Goal: Information Seeking & Learning: Learn about a topic

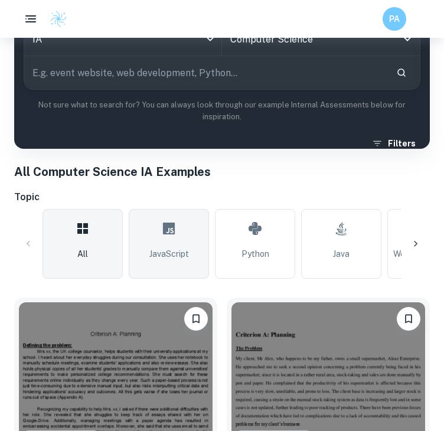
scroll to position [342, 0]
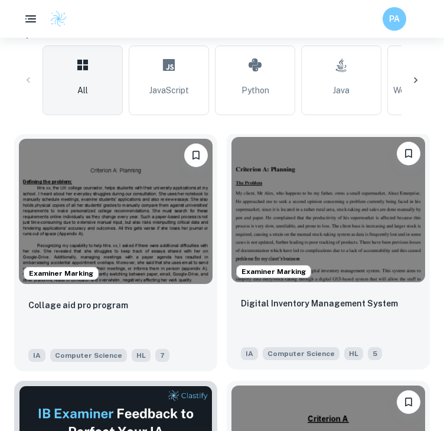
click at [328, 238] on img at bounding box center [328, 209] width 194 height 145
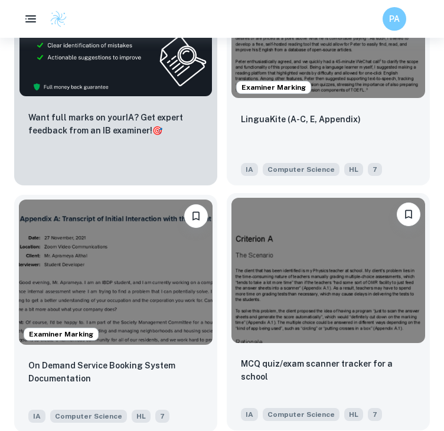
scroll to position [785, 0]
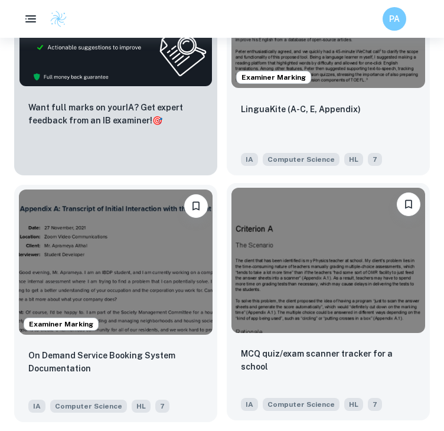
click at [297, 258] on img at bounding box center [328, 260] width 194 height 145
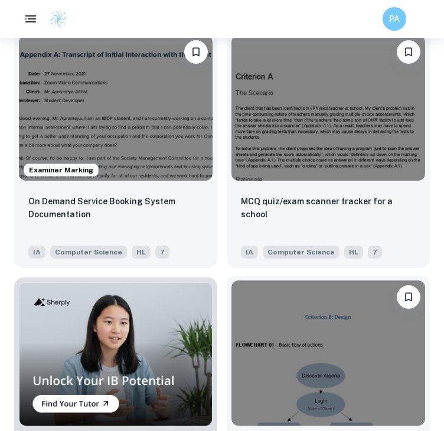
scroll to position [909, 0]
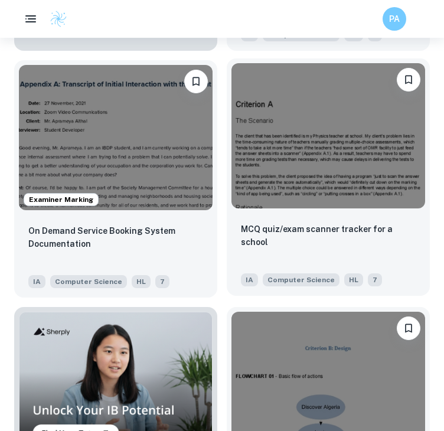
click at [257, 187] on img at bounding box center [328, 135] width 194 height 145
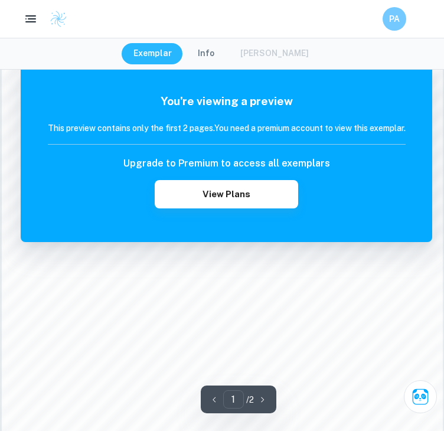
scroll to position [715, 0]
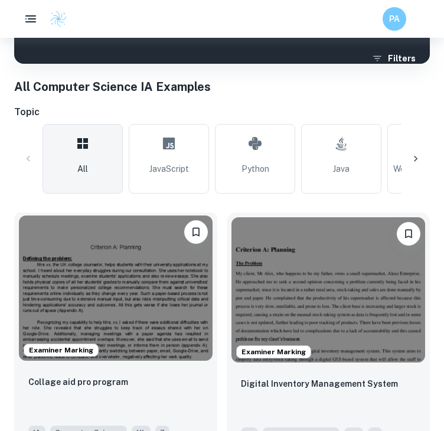
scroll to position [273, 0]
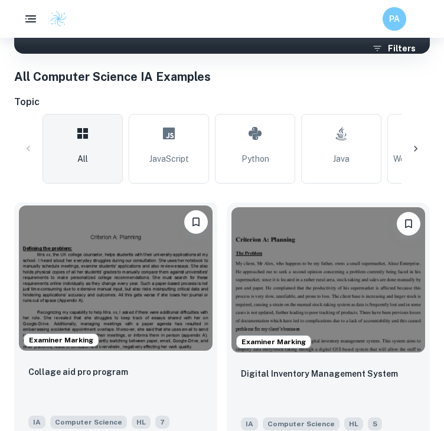
click at [151, 260] on img at bounding box center [116, 277] width 194 height 145
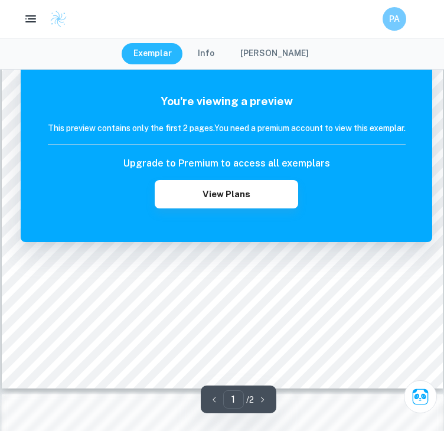
scroll to position [445, 0]
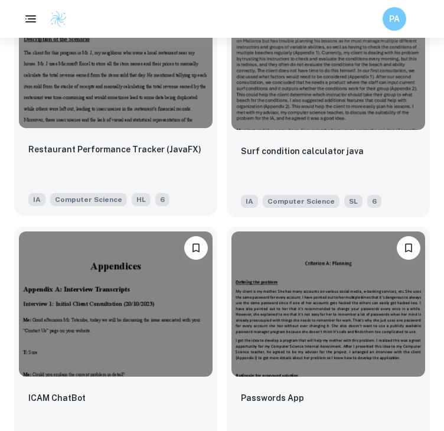
scroll to position [1653, 0]
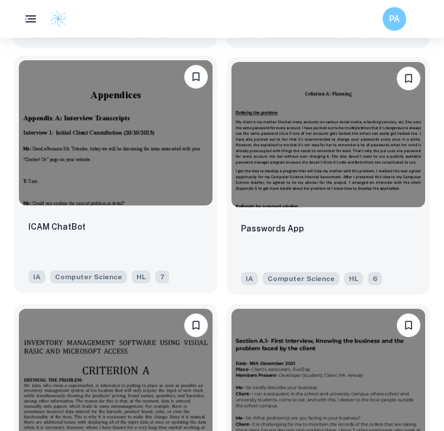
click at [139, 166] on img at bounding box center [116, 132] width 194 height 145
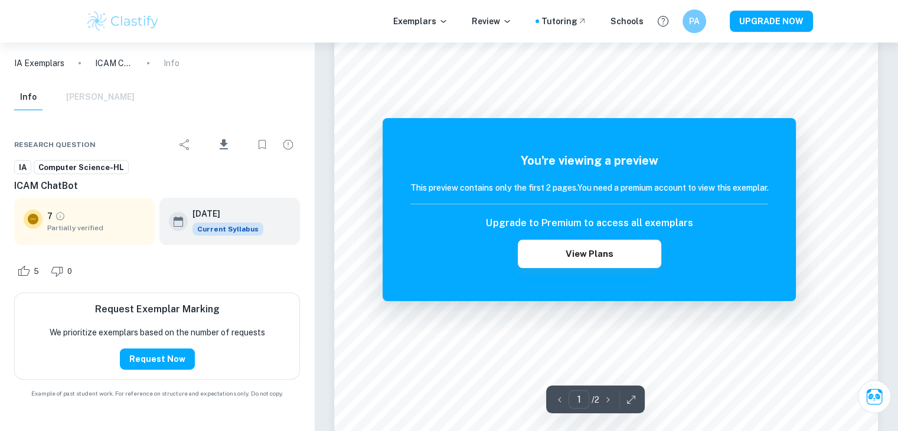
scroll to position [274, 0]
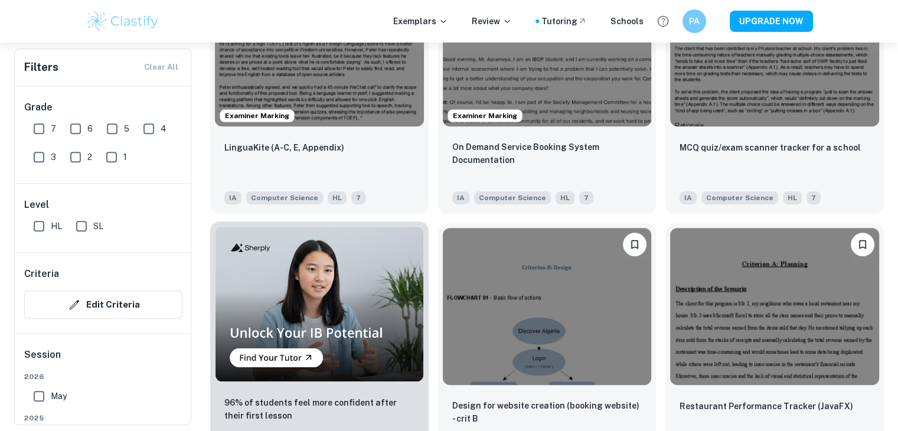
scroll to position [710, 0]
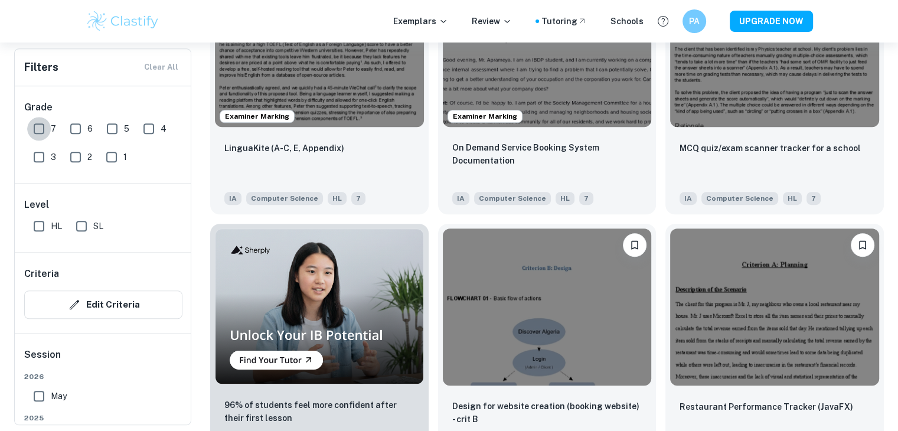
click at [40, 129] on input "7" at bounding box center [39, 129] width 24 height 24
checkbox input "true"
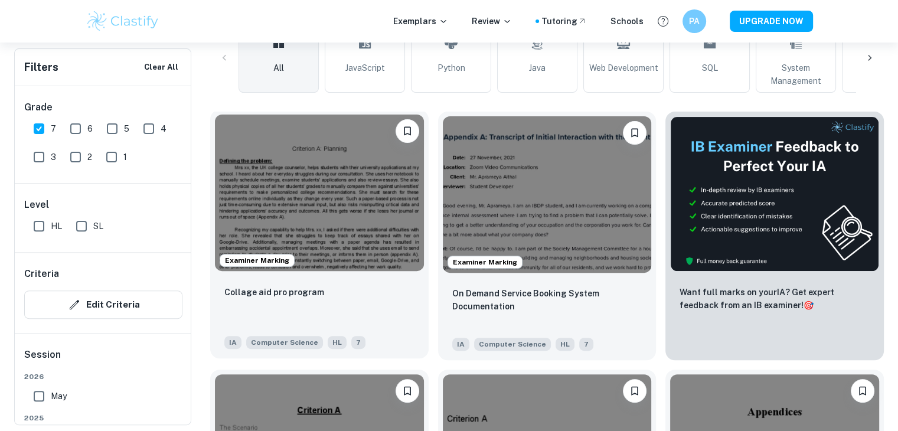
scroll to position [337, 0]
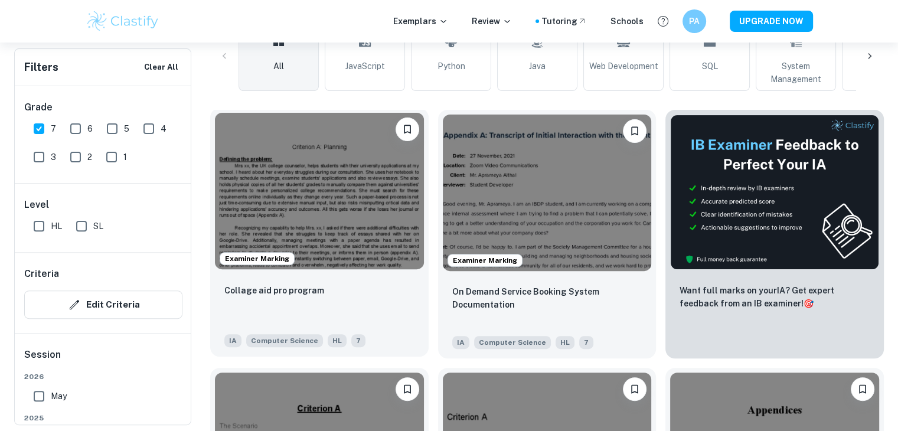
click at [338, 192] on img at bounding box center [319, 191] width 209 height 156
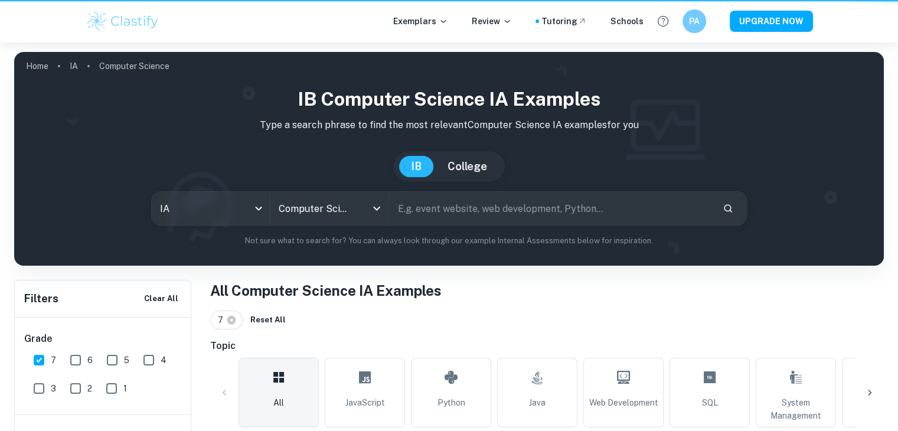
scroll to position [337, 0]
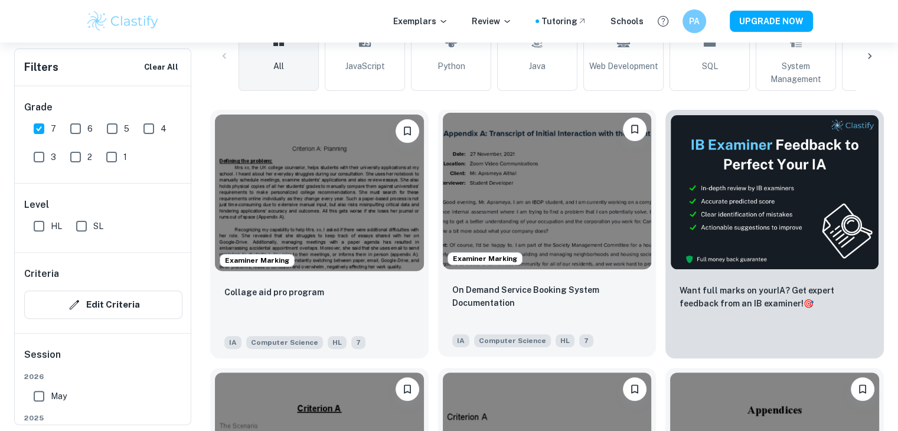
click at [443, 178] on img at bounding box center [547, 191] width 209 height 156
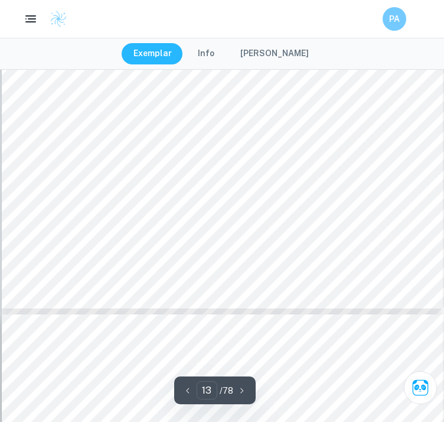
scroll to position [7679, 0]
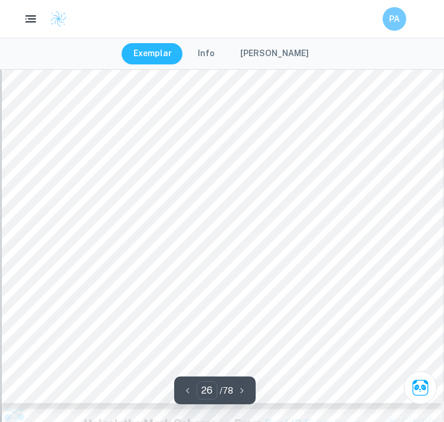
type input "27"
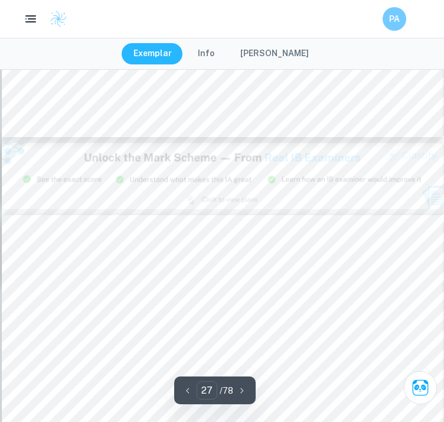
scroll to position [16659, 0]
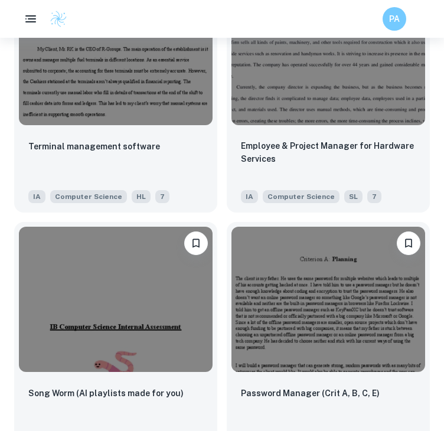
scroll to position [1516, 0]
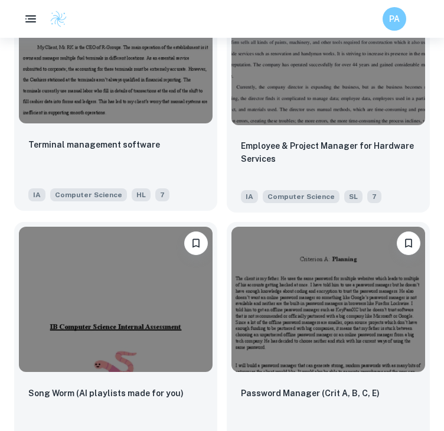
click at [154, 133] on div "Terminal management software IA Computer Science HL 7" at bounding box center [115, 169] width 203 height 83
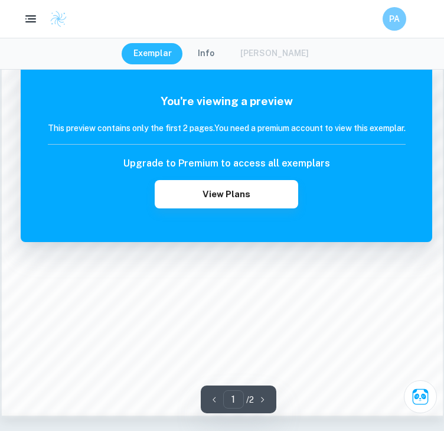
scroll to position [850, 0]
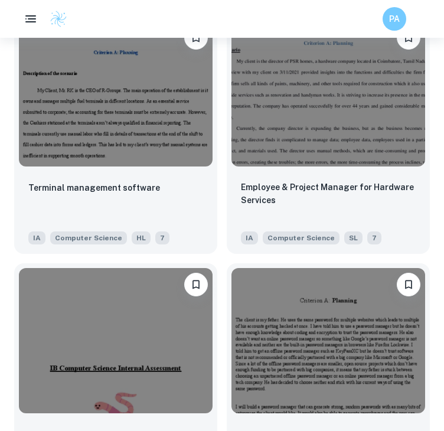
scroll to position [1474, 0]
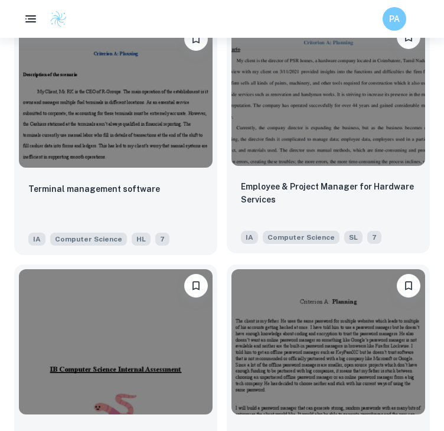
click at [307, 123] on img at bounding box center [328, 93] width 194 height 145
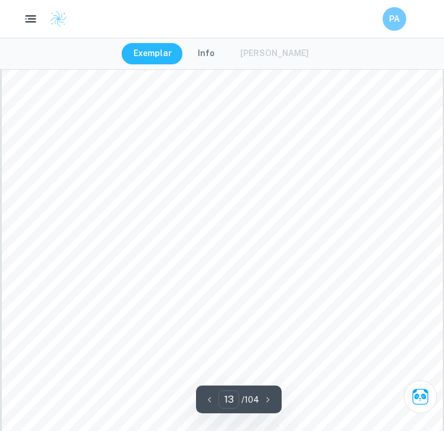
scroll to position [7825, 0]
type input "38"
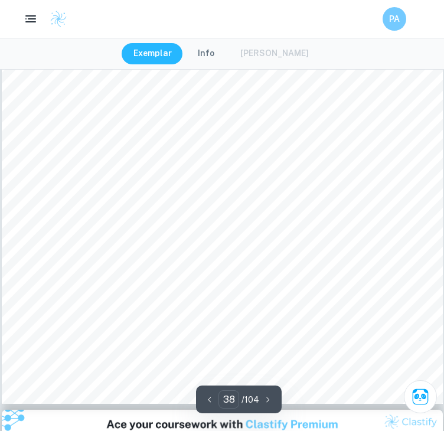
scroll to position [24094, 0]
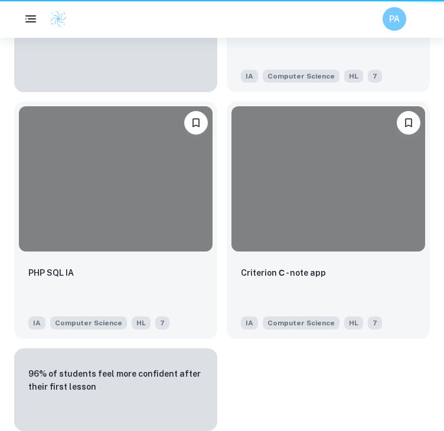
scroll to position [1474, 0]
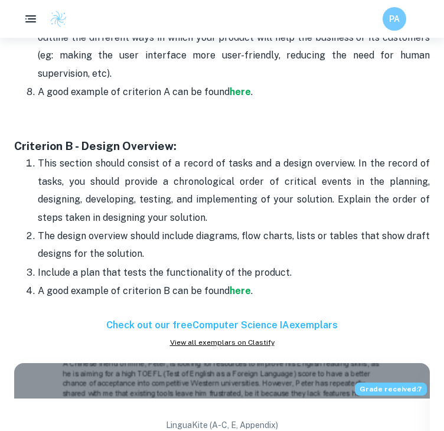
scroll to position [1122, 0]
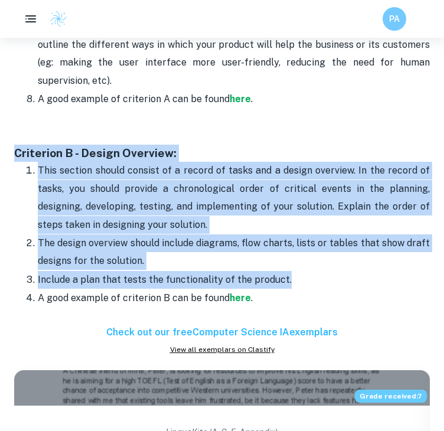
drag, startPoint x: 5, startPoint y: 149, endPoint x: 311, endPoint y: 280, distance: 332.5
click at [311, 280] on div "Home Blog Computer Science IA Format and Structure Computer Science IA Format a…" at bounding box center [222, 135] width 444 height 2439
copy div "Criterion B - Design Overview: This section should consist of a record of tasks…"
click at [239, 300] on strong "here" at bounding box center [240, 297] width 21 height 11
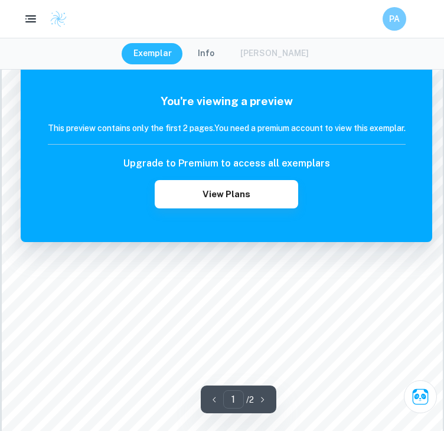
scroll to position [77, 0]
click at [214, 48] on button "Info" at bounding box center [206, 53] width 40 height 21
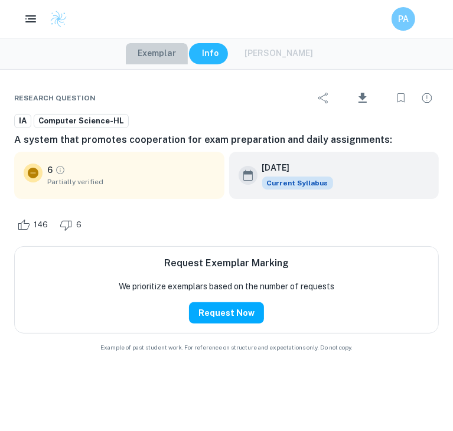
click at [176, 53] on button "Exemplar" at bounding box center [157, 53] width 62 height 21
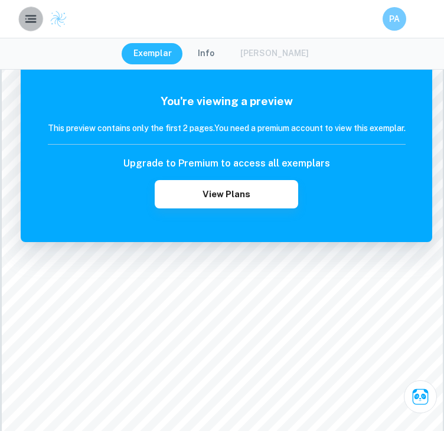
click at [40, 21] on button "button" at bounding box center [30, 18] width 24 height 24
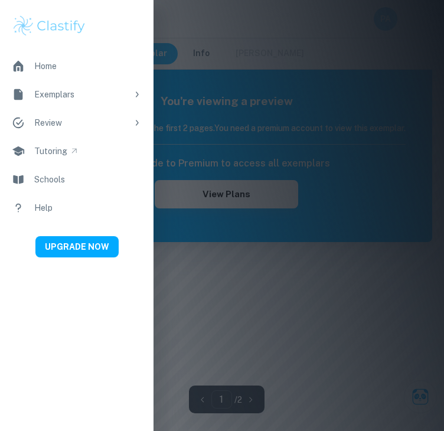
scroll to position [0, 0]
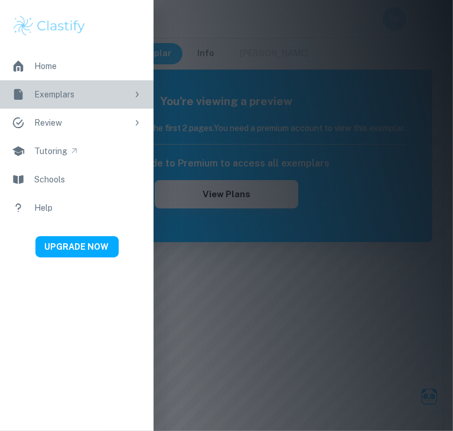
click at [63, 91] on div "Exemplars" at bounding box center [80, 94] width 93 height 13
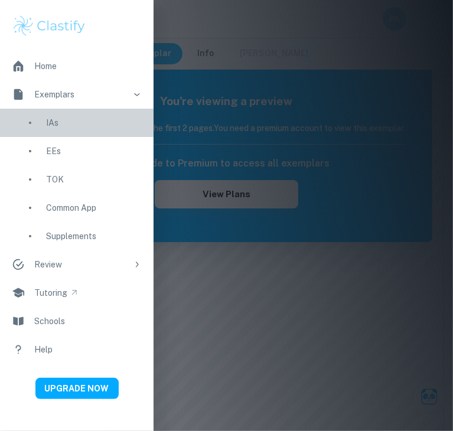
click at [61, 123] on div "IAs" at bounding box center [94, 122] width 96 height 13
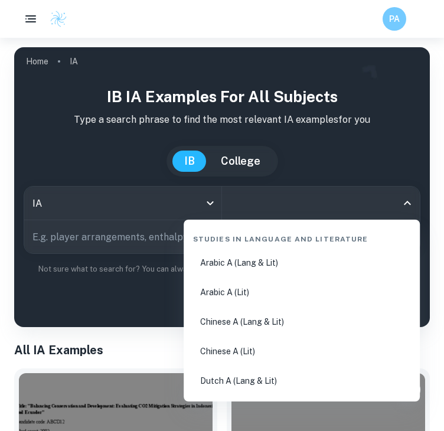
click at [272, 197] on input "All Subjects" at bounding box center [311, 203] width 169 height 22
type input "c"
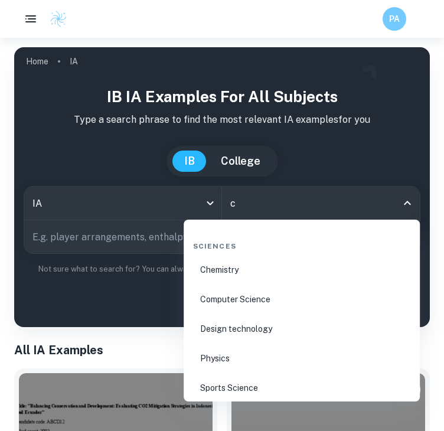
scroll to position [622, 0]
click at [282, 295] on li "Computer Science" at bounding box center [301, 298] width 227 height 27
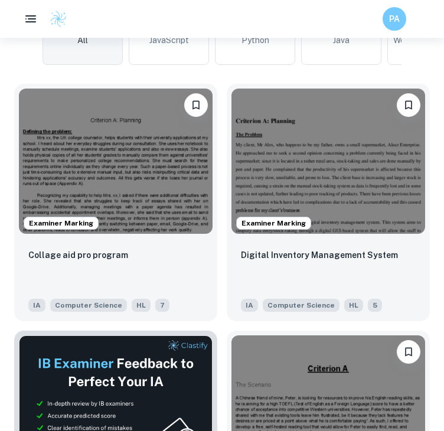
scroll to position [393, 0]
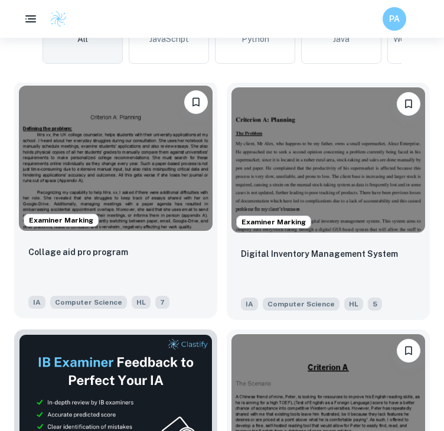
click at [108, 159] on img at bounding box center [116, 158] width 194 height 145
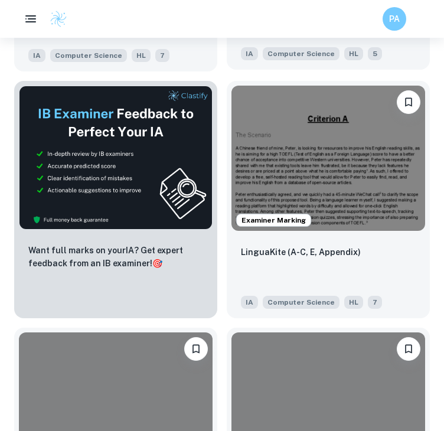
scroll to position [642, 0]
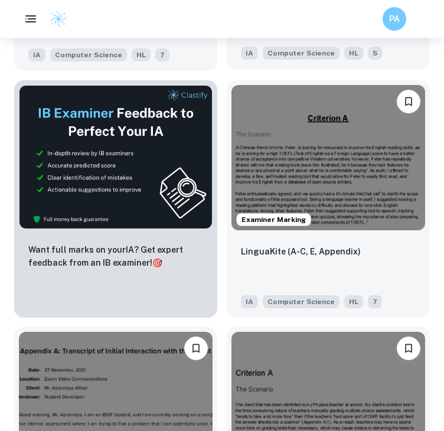
click at [314, 180] on img at bounding box center [328, 157] width 194 height 145
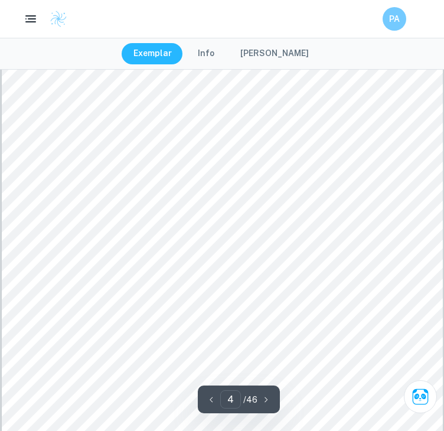
scroll to position [1981, 0]
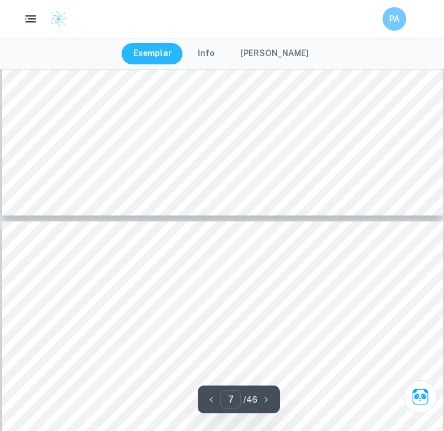
type input "8"
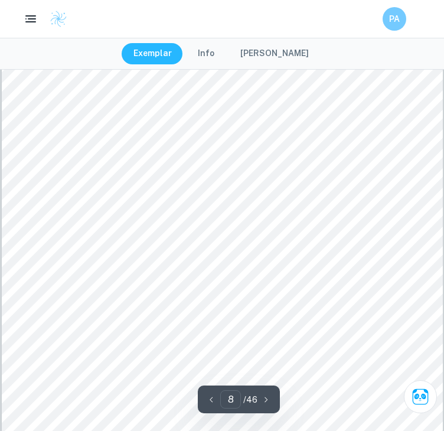
scroll to position [4568, 0]
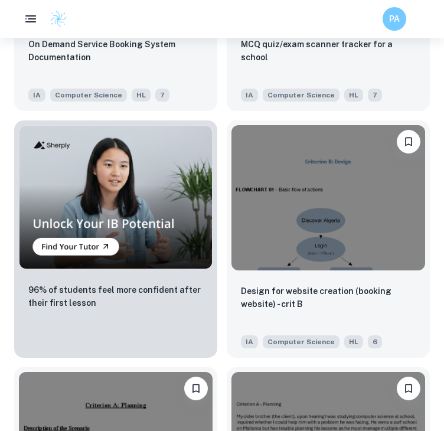
scroll to position [1096, 0]
click at [27, 25] on icon "button" at bounding box center [31, 19] width 15 height 15
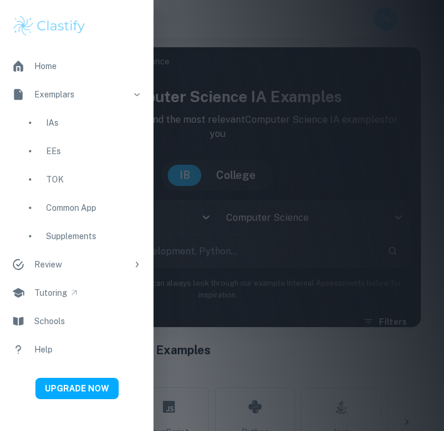
scroll to position [0, 0]
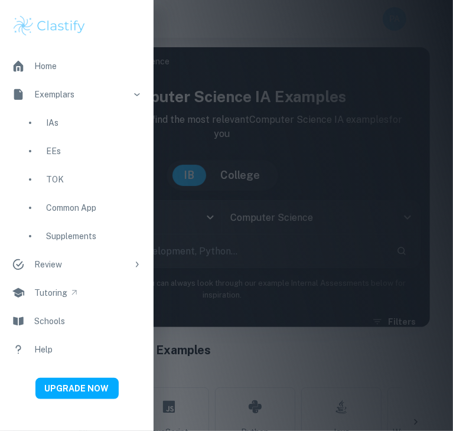
click at [208, 198] on div at bounding box center [226, 215] width 453 height 431
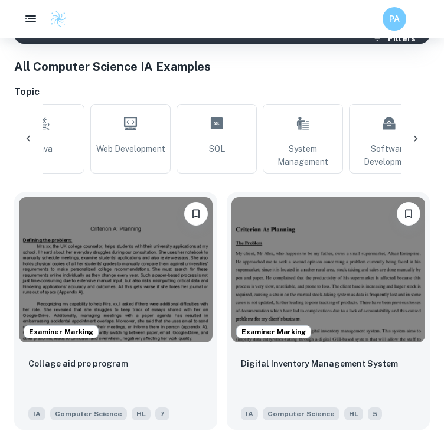
scroll to position [0, 302]
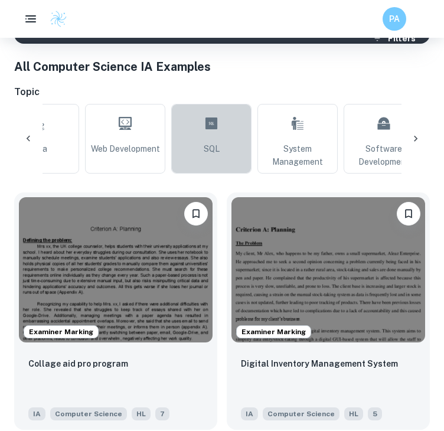
click at [211, 152] on span "SQL" at bounding box center [212, 148] width 16 height 13
type input "SQL"
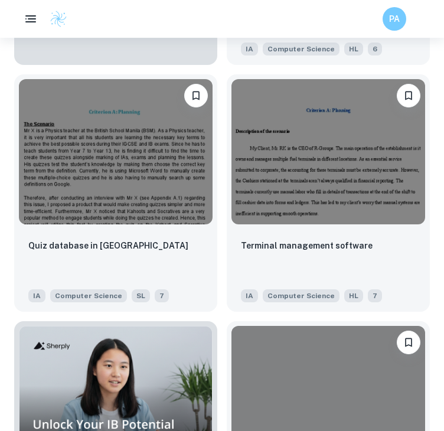
scroll to position [896, 0]
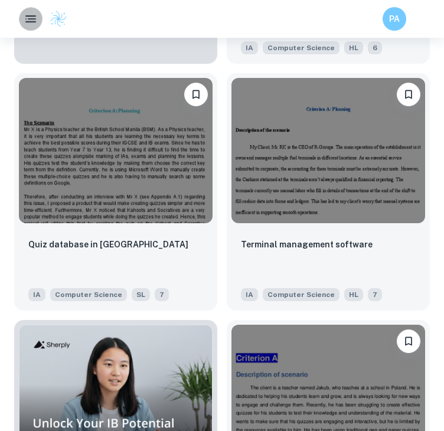
click at [24, 18] on icon "button" at bounding box center [31, 19] width 14 height 14
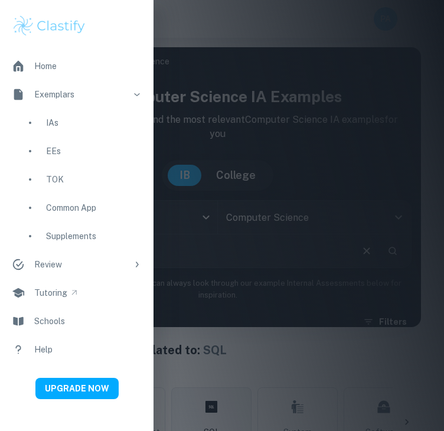
scroll to position [0, 0]
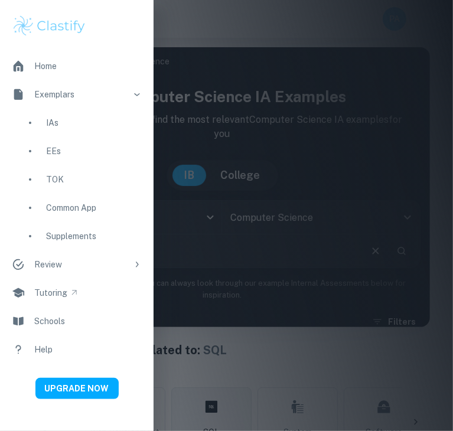
click at [226, 335] on div at bounding box center [226, 215] width 453 height 431
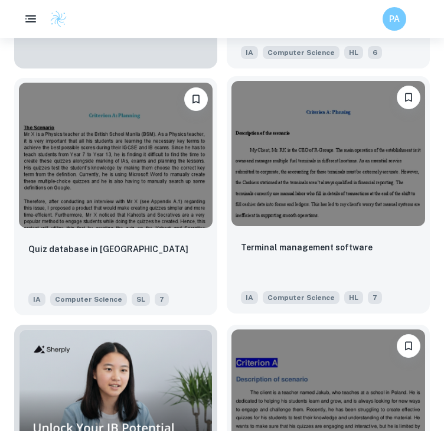
scroll to position [892, 0]
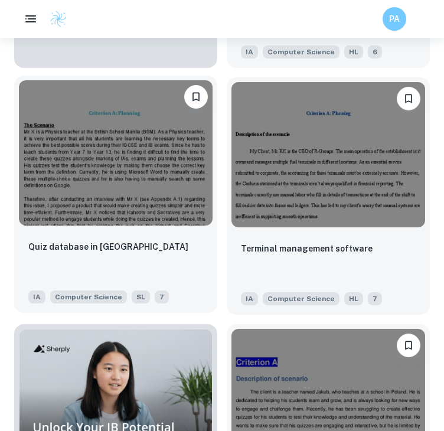
click at [97, 215] on img at bounding box center [116, 152] width 194 height 145
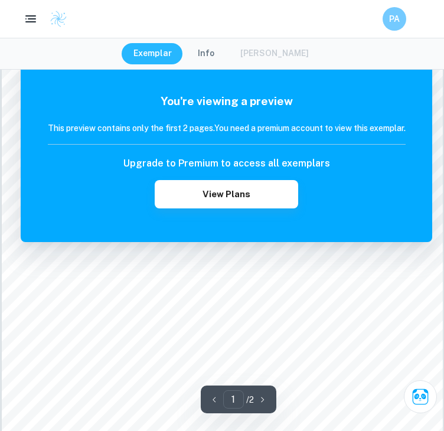
scroll to position [234, 0]
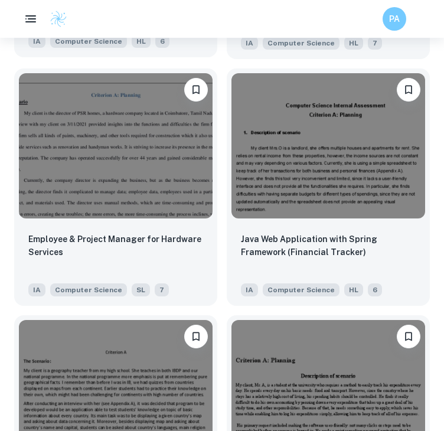
scroll to position [2134, 0]
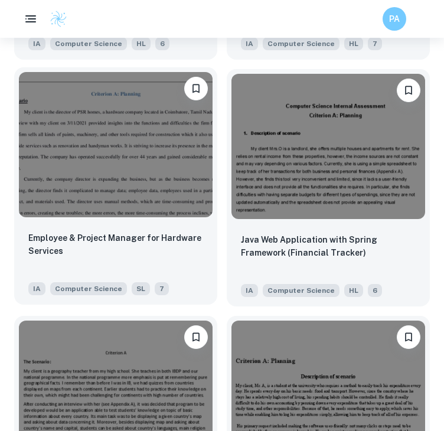
click at [141, 198] on img at bounding box center [116, 144] width 194 height 145
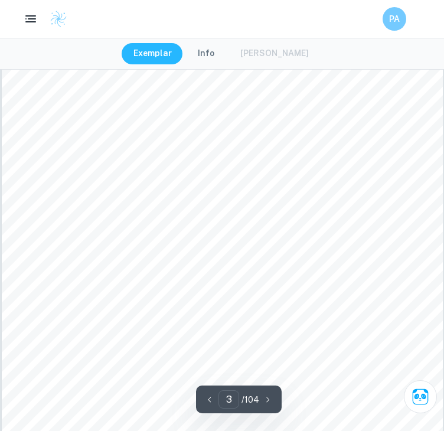
scroll to position [1509, 0]
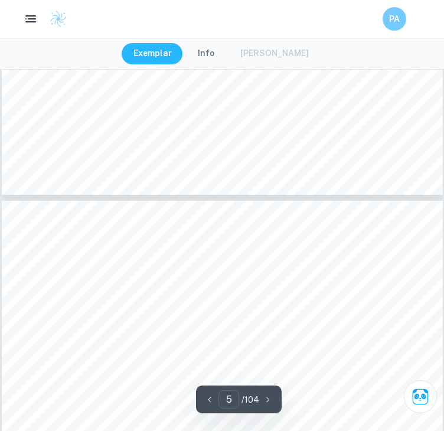
type input "6"
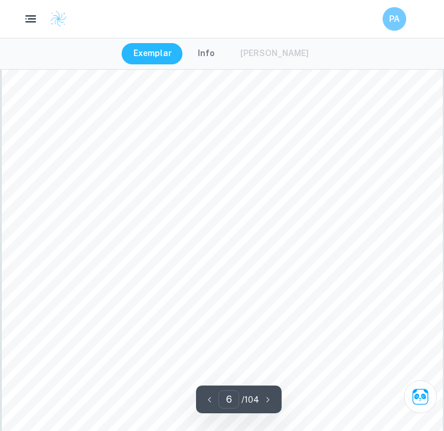
scroll to position [3432, 0]
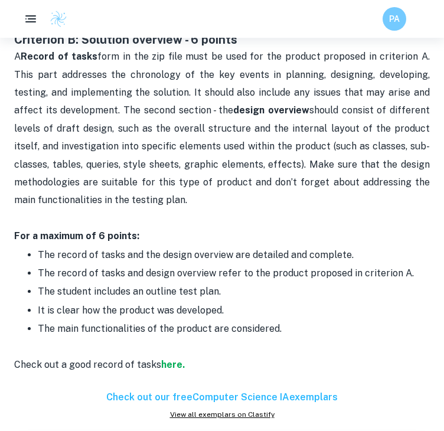
scroll to position [962, 0]
